Goal: Task Accomplishment & Management: Manage account settings

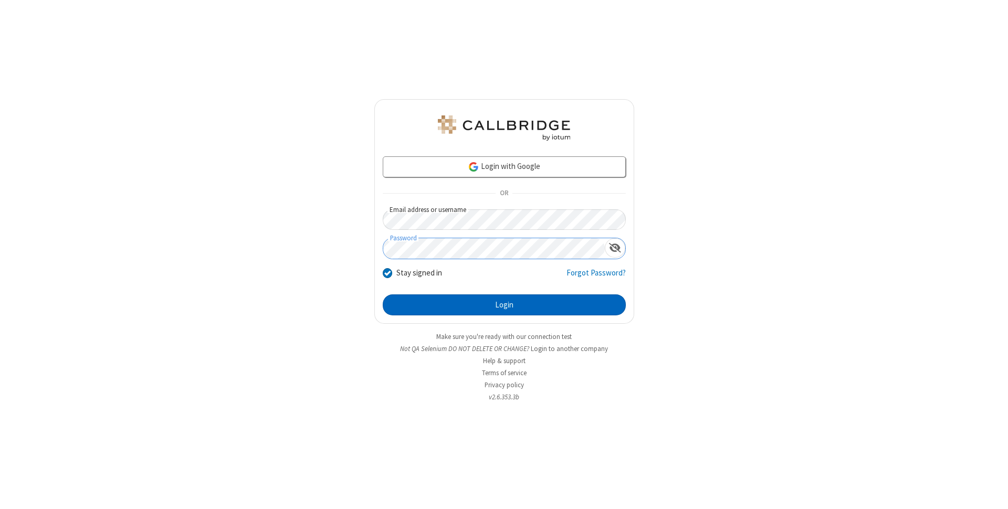
click at [504, 305] on button "Login" at bounding box center [504, 305] width 243 height 21
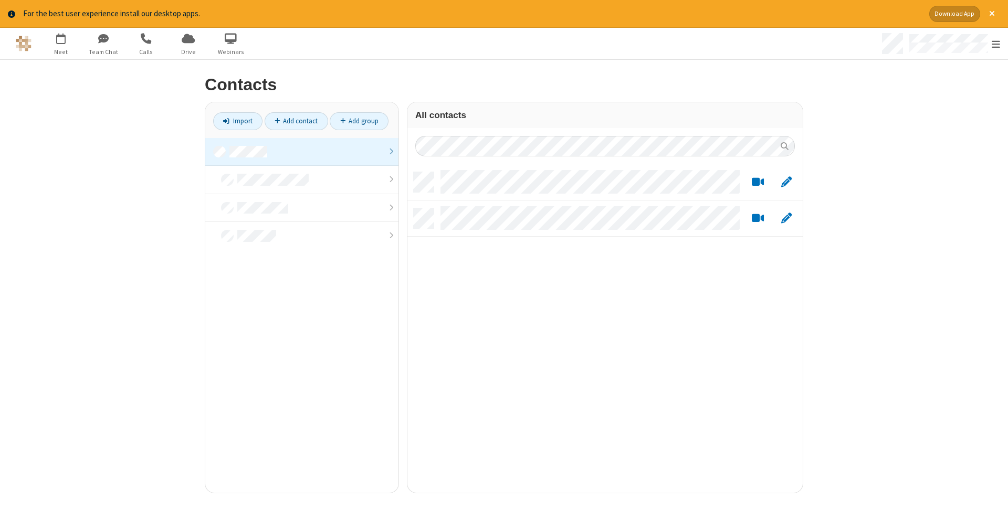
click at [302, 152] on link at bounding box center [301, 152] width 193 height 28
click at [296, 121] on link "Add contact" at bounding box center [297, 121] width 64 height 18
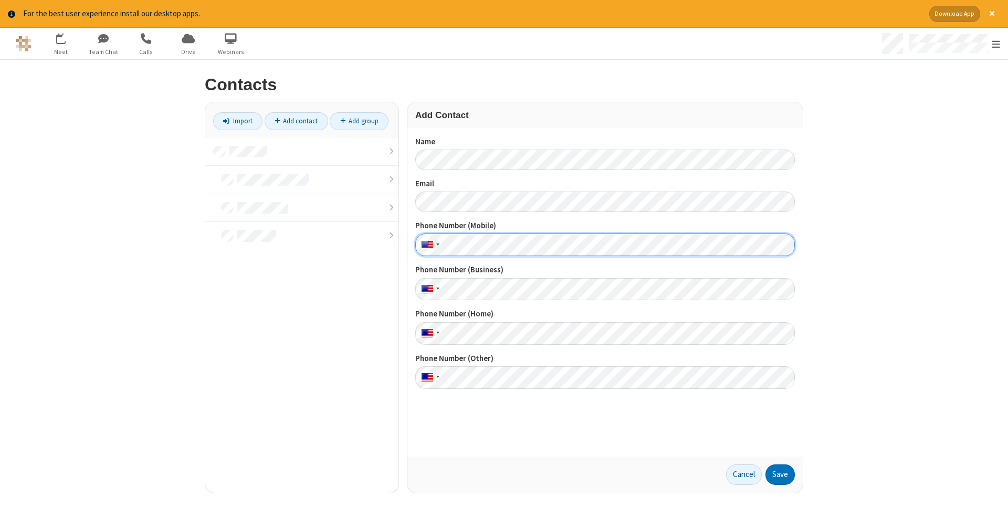
click at [780, 475] on button "Save" at bounding box center [780, 475] width 29 height 21
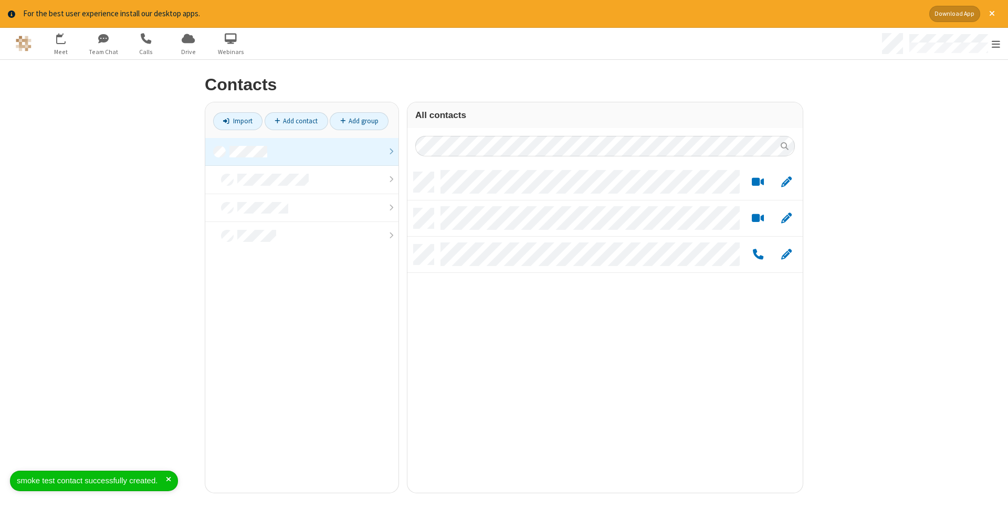
scroll to position [329, 395]
click at [296, 121] on link "Add contact" at bounding box center [297, 121] width 64 height 18
